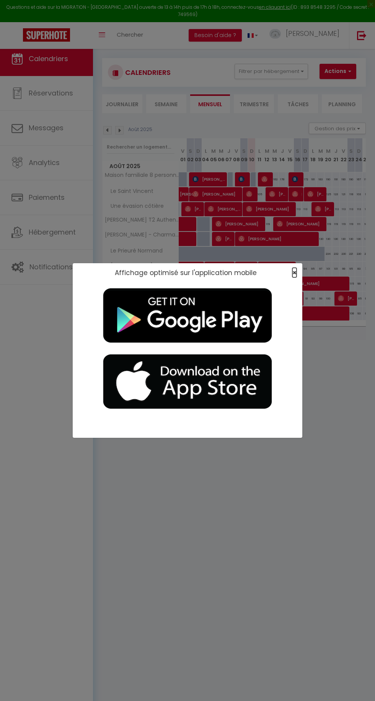
click at [294, 273] on span "×" at bounding box center [294, 273] width 4 height 10
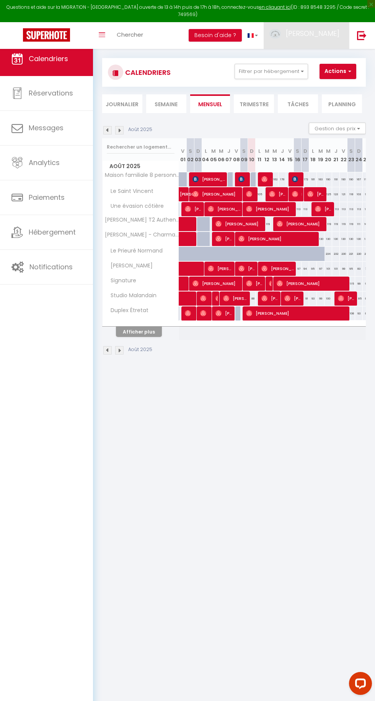
click at [314, 28] on link "[PERSON_NAME]" at bounding box center [305, 35] width 85 height 27
click at [303, 54] on link "Paramètres" at bounding box center [318, 60] width 57 height 13
select select "fr"
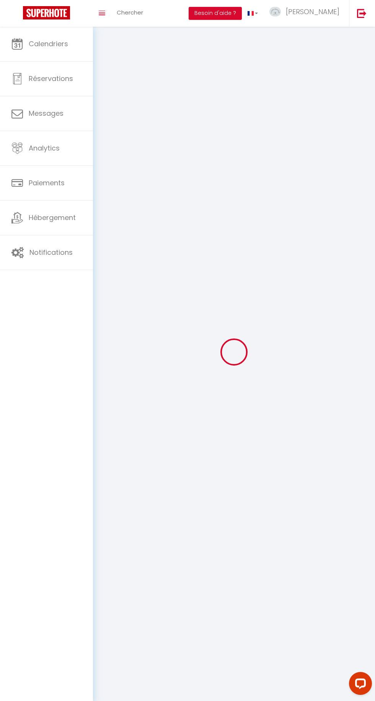
type input "[PERSON_NAME]"
type input "Berranger"
type input "0685134708"
type input "[STREET_ADDRESS] Affagard"
type input "76620"
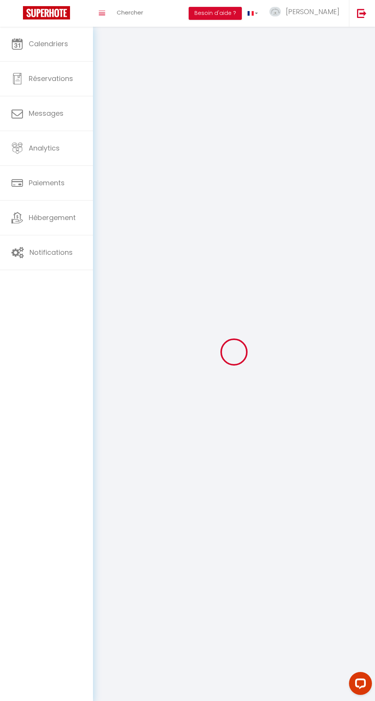
type input "[GEOGRAPHIC_DATA]"
type input "z42St4aItH5VBZrQrcy7ihy7R"
type input "A6i6qAUUigqYveJR821J8Xu66"
select select "28"
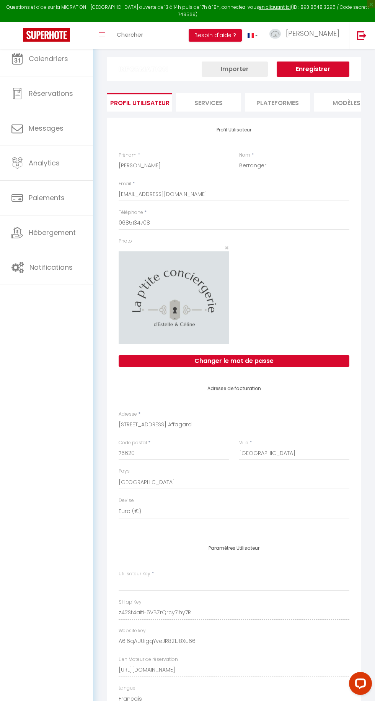
type input "z42St4aItH5VBZrQrcy7ihy7R"
type input "A6i6qAUUigqYveJR821J8Xu66"
type input "[URL][DOMAIN_NAME]"
select select "fr"
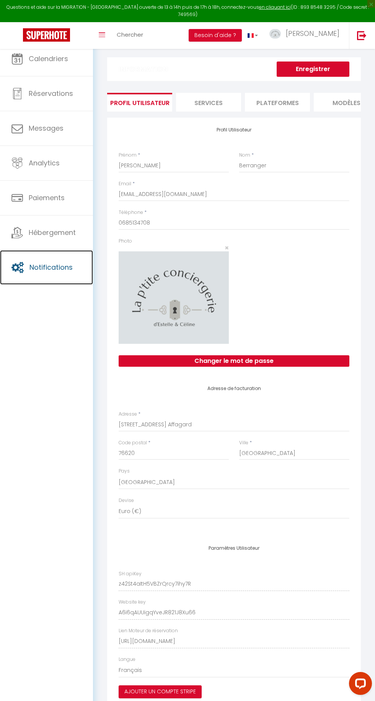
click at [43, 268] on span "Notifications" at bounding box center [50, 268] width 43 height 10
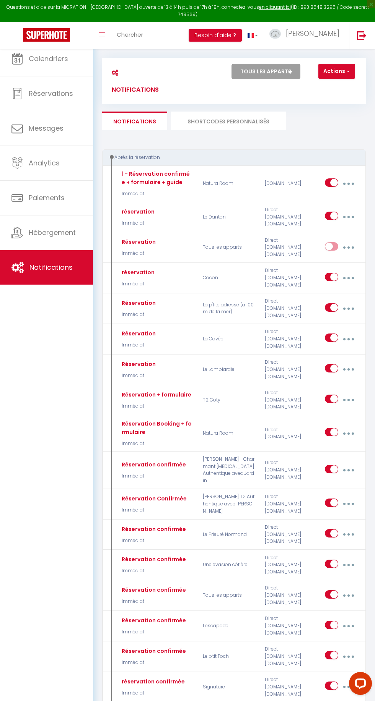
select select
checkbox input "false"
select select
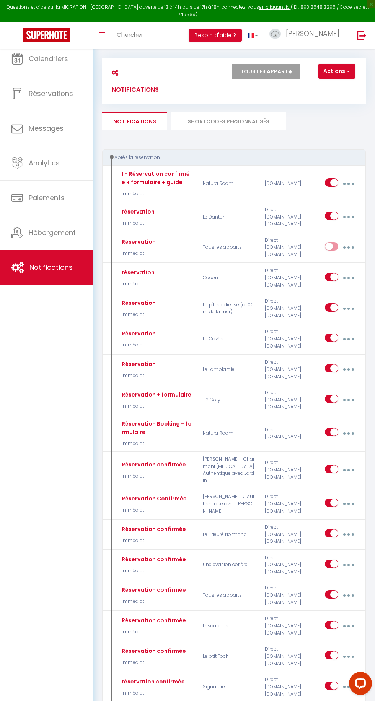
checkbox input "false"
click at [256, 71] on select "Tous les apparts Maison familiale 8 personnes Natura Room Renan Havre de paix T…" at bounding box center [265, 71] width 69 height 15
select select "55856"
select select
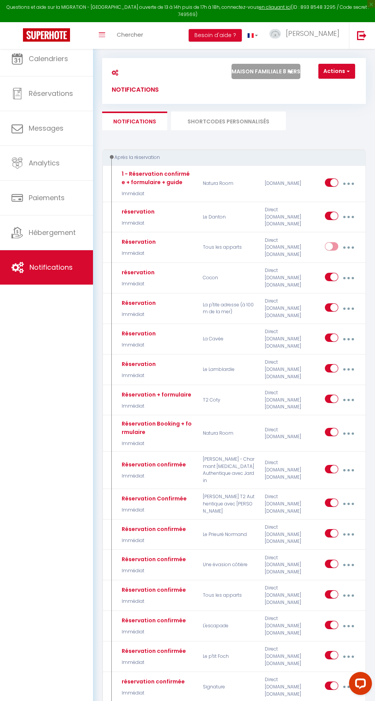
checkbox input "false"
select select
checkbox input "false"
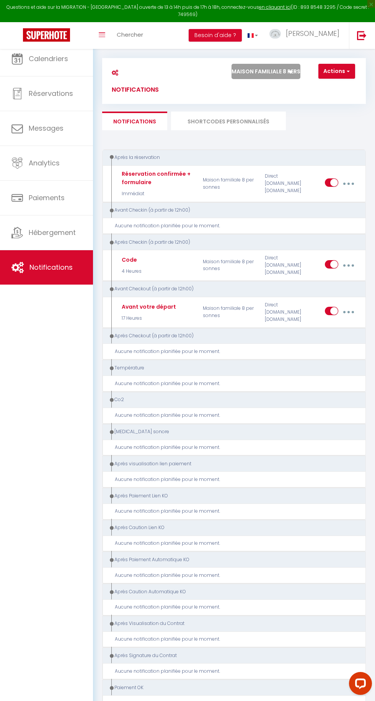
click at [352, 264] on button "button" at bounding box center [348, 265] width 20 height 15
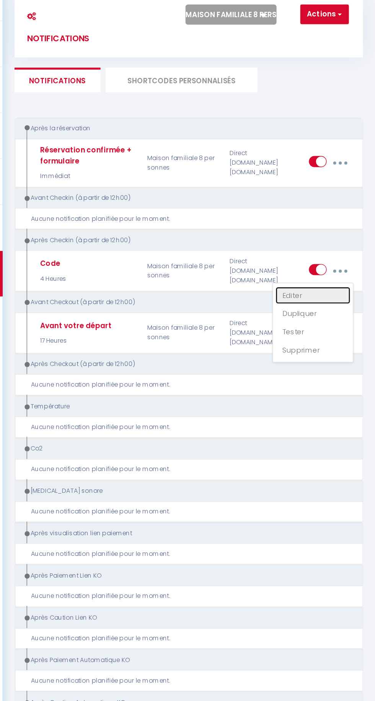
click at [320, 279] on link "Editer" at bounding box center [327, 283] width 57 height 13
type input "Code"
select select "3"
select select "4 Heures"
select select "if_booking_is_paid"
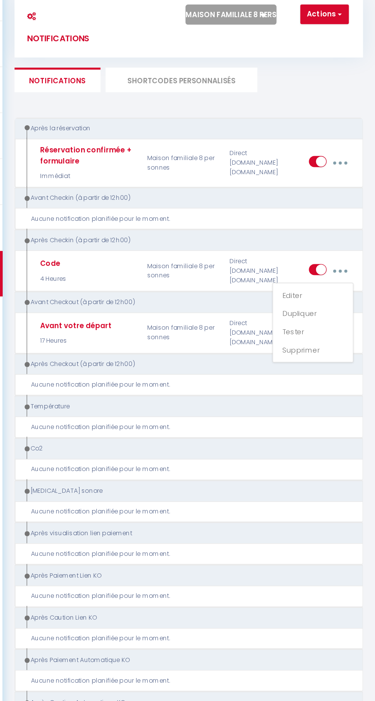
checkbox input "true"
checkbox input "false"
radio input "true"
type input "Code"
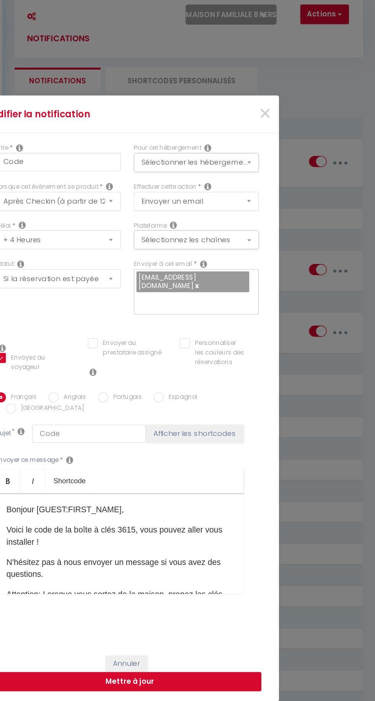
click at [186, 451] on div "Bonjour [GUEST:FIRST_NAME], Voici le code de la boîte à clés 3615, vous pouvez …" at bounding box center [181, 472] width 187 height 76
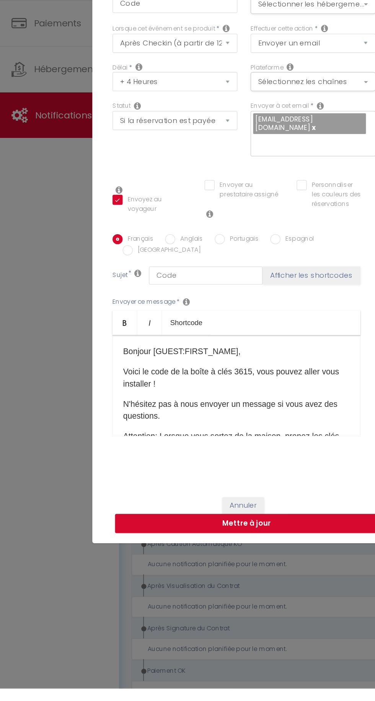
click at [195, 453] on div "Bonjour [GUEST:FIRST_NAME], Voici le code de la boîte à clés 3615, vous pouvez …" at bounding box center [181, 472] width 187 height 76
click at [187, 463] on p "Voici le code de la boîte à clés 3615, vous pouvez aller vous installer !" at bounding box center [181, 466] width 171 height 18
click at [194, 457] on p "Voici le code de la boîte à clés 3615, vous pouvez aller vous installer !" at bounding box center [181, 466] width 171 height 18
click at [187, 459] on p "Voici le code de la boîte à clés 3615, vous pouvez aller vous installer !" at bounding box center [181, 466] width 171 height 18
click at [192, 447] on div "Bonjour [GUEST:FIRST_NAME], Voici le code de la boîte à clés 3615, vous pouvez …" at bounding box center [181, 472] width 187 height 76
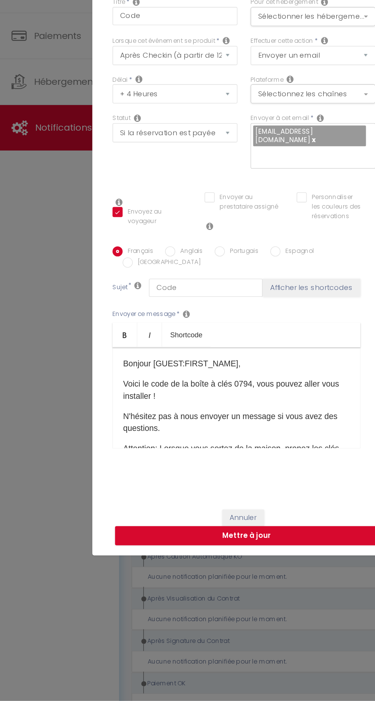
scroll to position [22, 0]
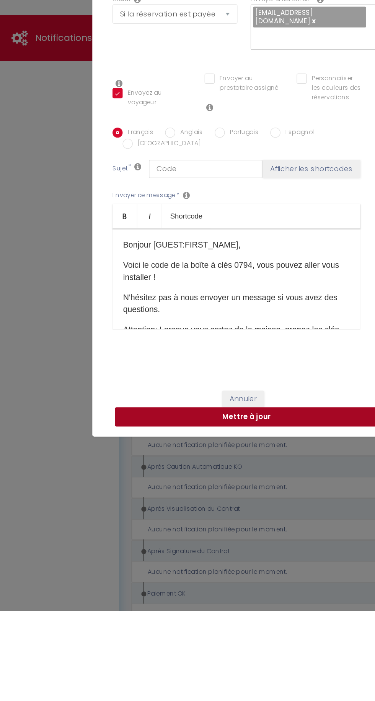
click at [164, 554] on button "Mettre à jour" at bounding box center [189, 554] width 199 height 15
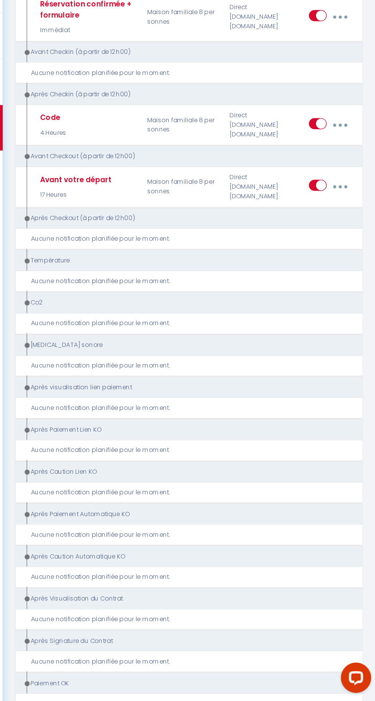
scroll to position [0, 0]
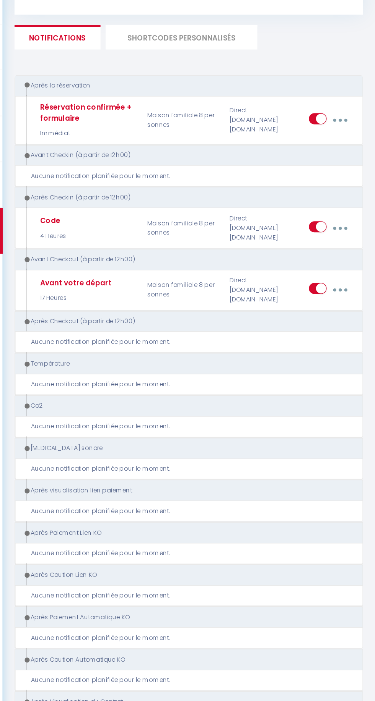
click at [352, 264] on button "button" at bounding box center [348, 265] width 20 height 15
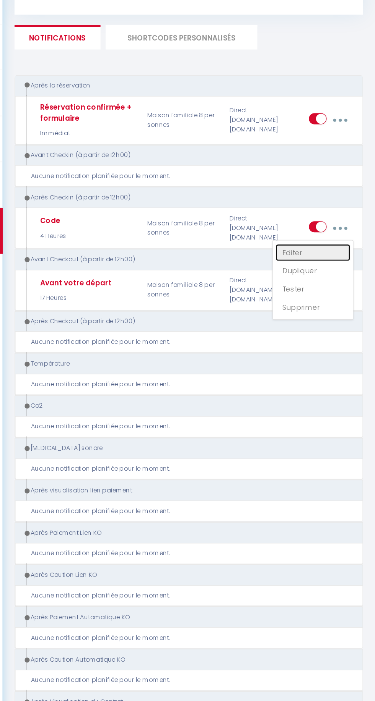
click at [307, 284] on link "Editer" at bounding box center [327, 283] width 57 height 13
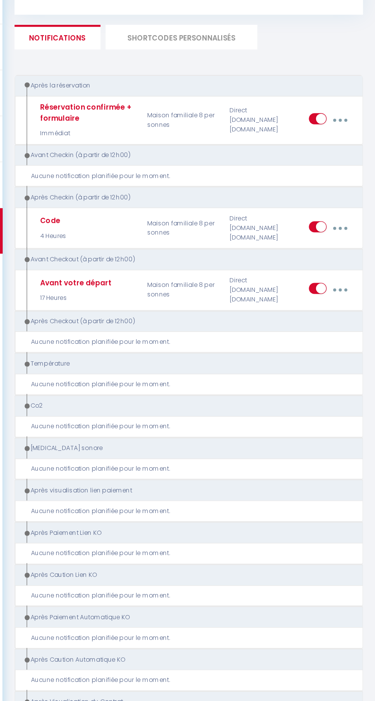
type input "Code"
select select "3"
select select "4 Heures"
select select "if_booking_is_paid"
checkbox input "true"
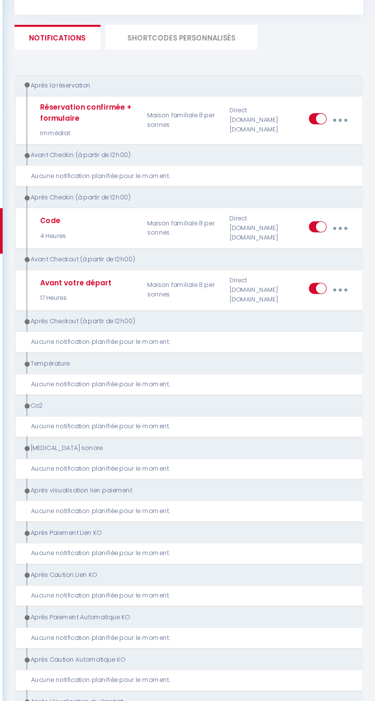
checkbox input "false"
radio input "true"
type input "Code"
